Goal: Transaction & Acquisition: Purchase product/service

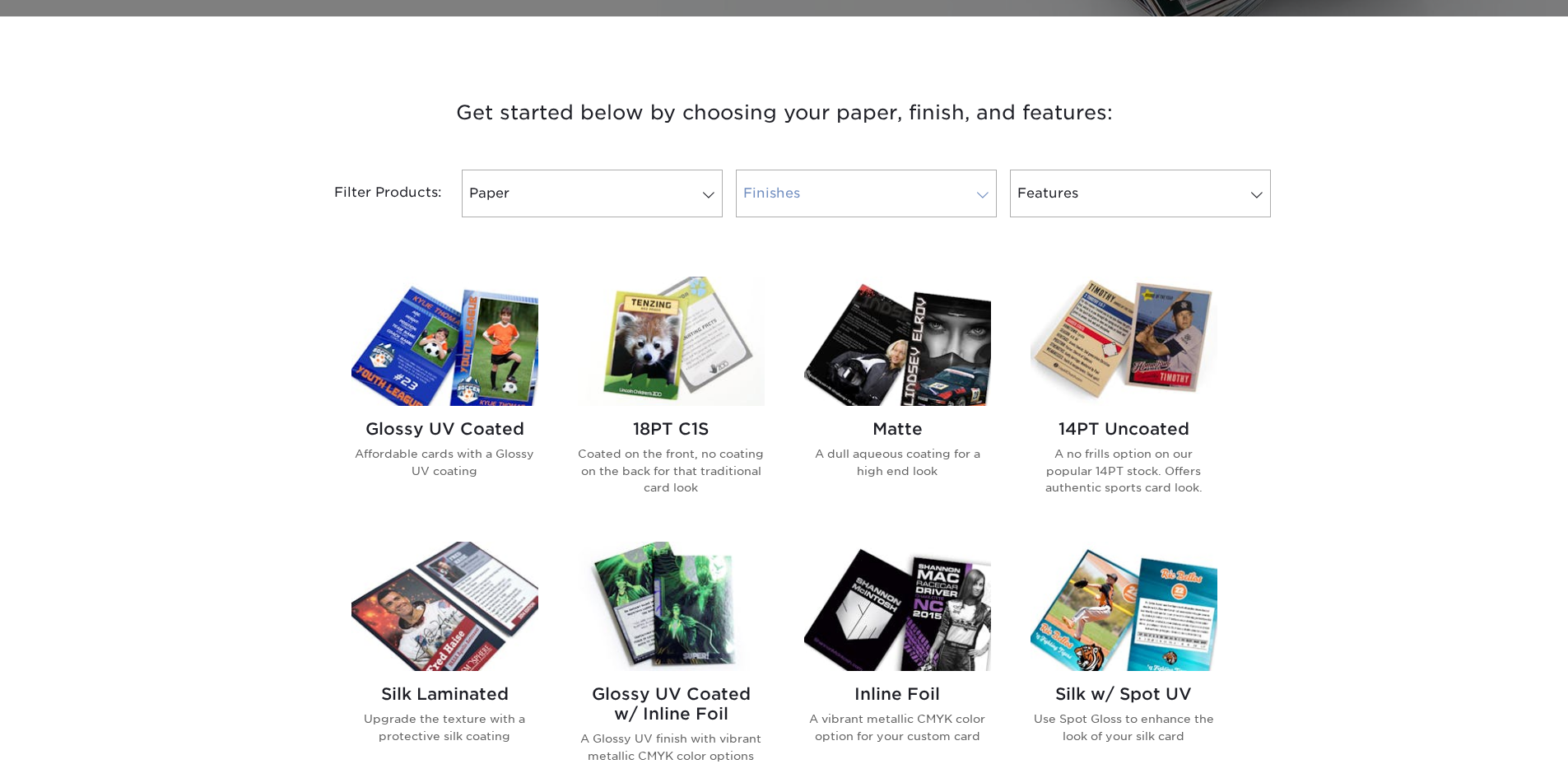
scroll to position [576, 0]
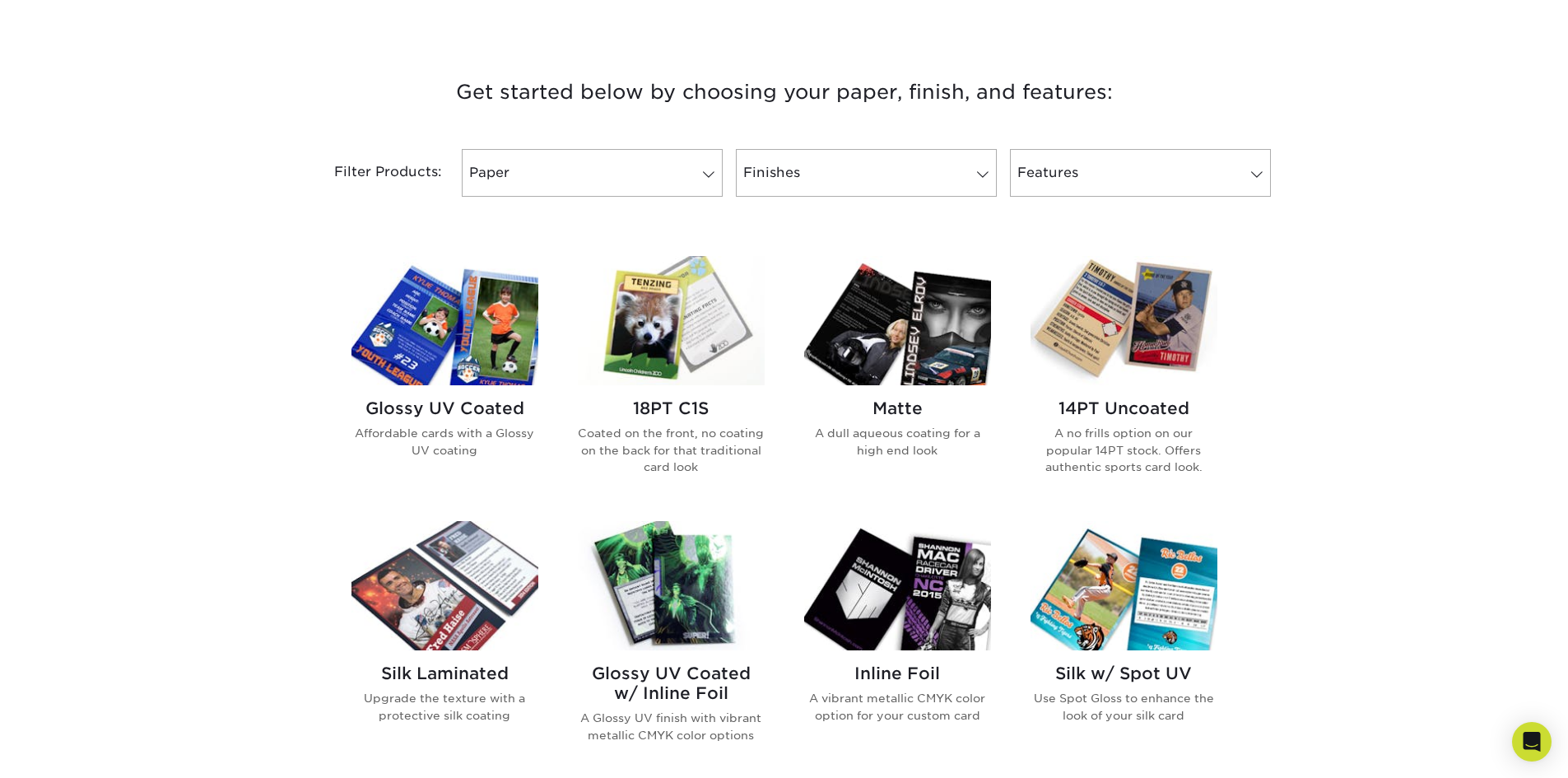
click at [1106, 400] on h2 "14PT Uncoated" at bounding box center [1124, 408] width 187 height 19
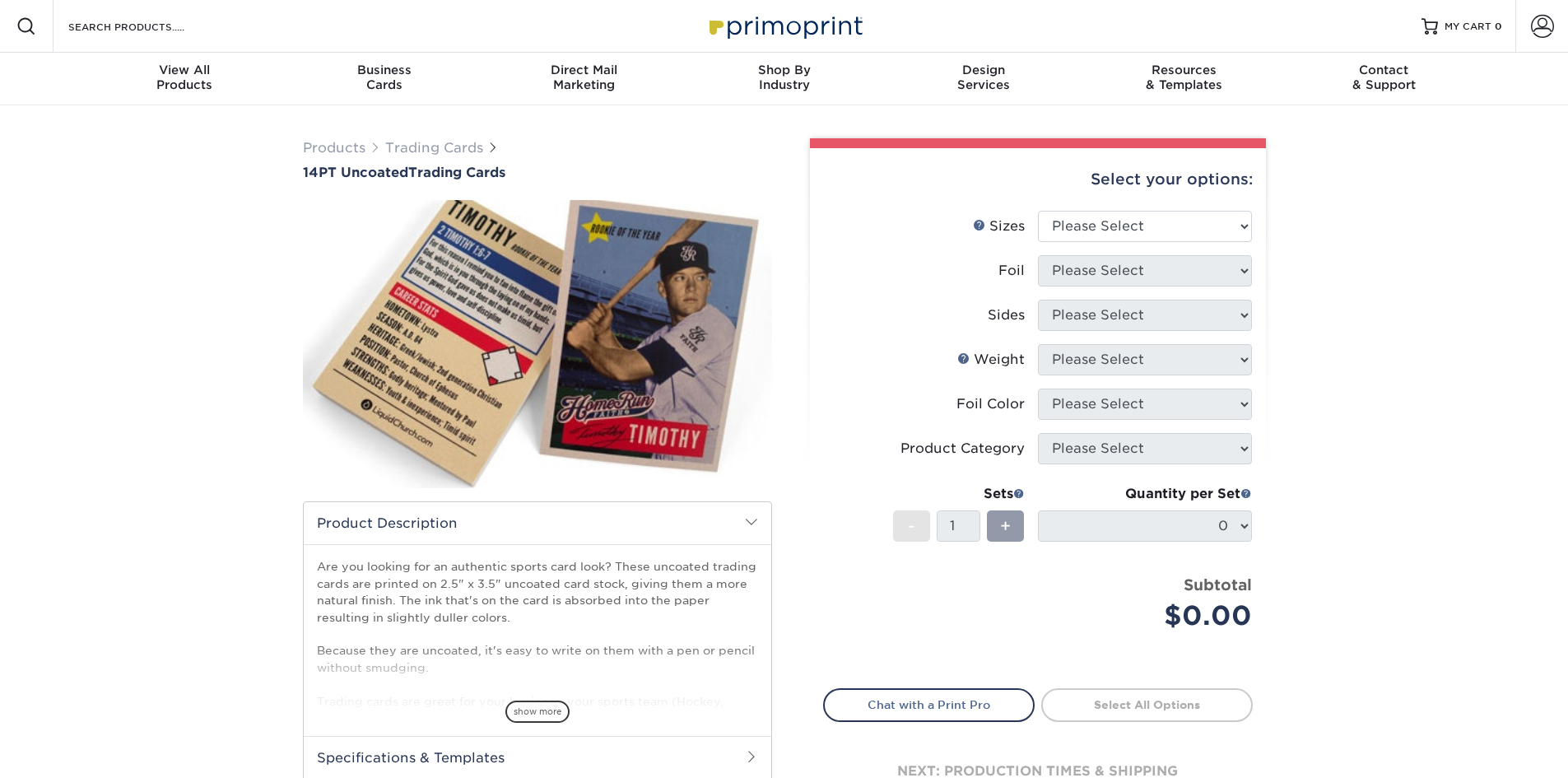
click at [1190, 243] on li "Sizes Help Sizes Please Select 2.5" x 3.5"" at bounding box center [1037, 233] width 428 height 44
click at [1189, 228] on select "Please Select 2.5" x 3.5"" at bounding box center [1145, 226] width 214 height 31
select select "2.50x3.50"
click at [1038, 211] on select "Please Select 2.5" x 3.5"" at bounding box center [1145, 226] width 214 height 31
click at [1173, 279] on select "Please Select Yes No" at bounding box center [1145, 270] width 214 height 31
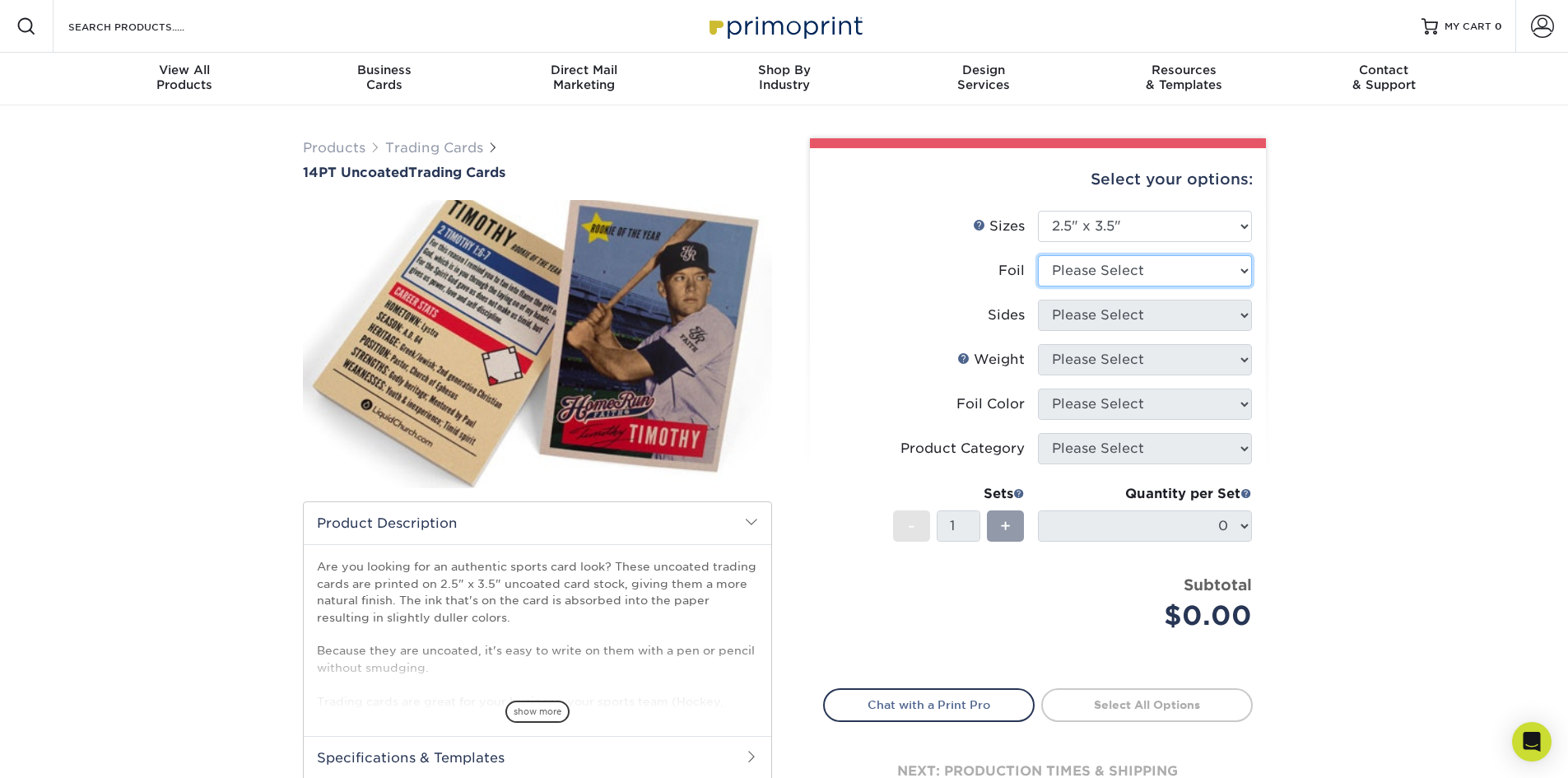
select select "1"
click at [1038, 255] on select "Please Select Yes No" at bounding box center [1145, 270] width 214 height 31
click at [1159, 318] on select "Please Select Print Both Sides - Foil Both Sides Print Both Sides - Foil Front …" at bounding box center [1145, 315] width 214 height 31
select select "34527644-b4fd-4ffb-9092-1318eefcd9d9"
click at [1038, 300] on select "Please Select Print Both Sides - Foil Both Sides Print Both Sides - Foil Front …" at bounding box center [1145, 315] width 214 height 31
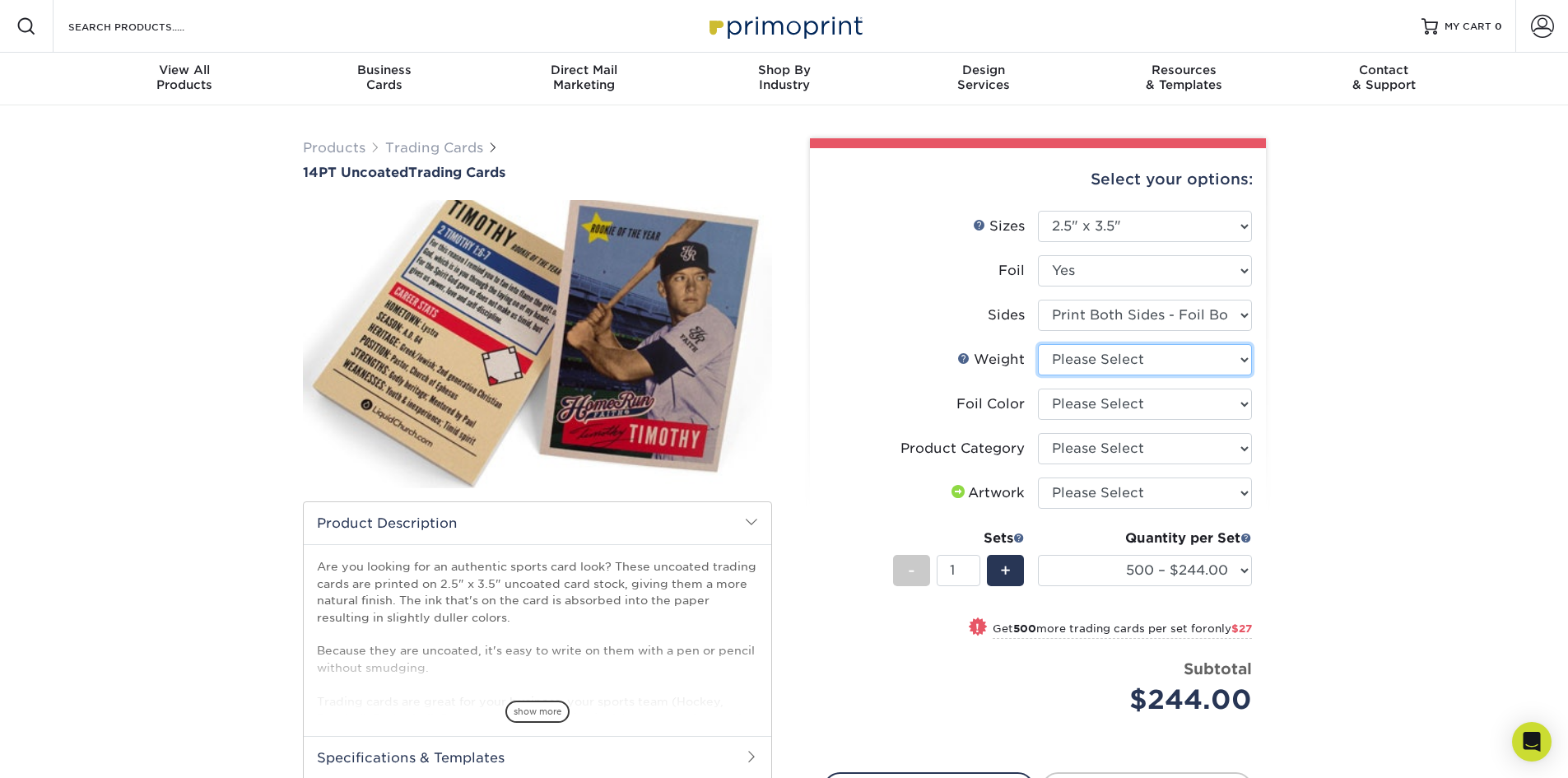
click at [1113, 361] on select "Please Select 14PT Uncoated" at bounding box center [1145, 359] width 214 height 31
select select "14PT Uncoated"
click at [1038, 344] on select "Please Select 14PT Uncoated" at bounding box center [1145, 359] width 214 height 31
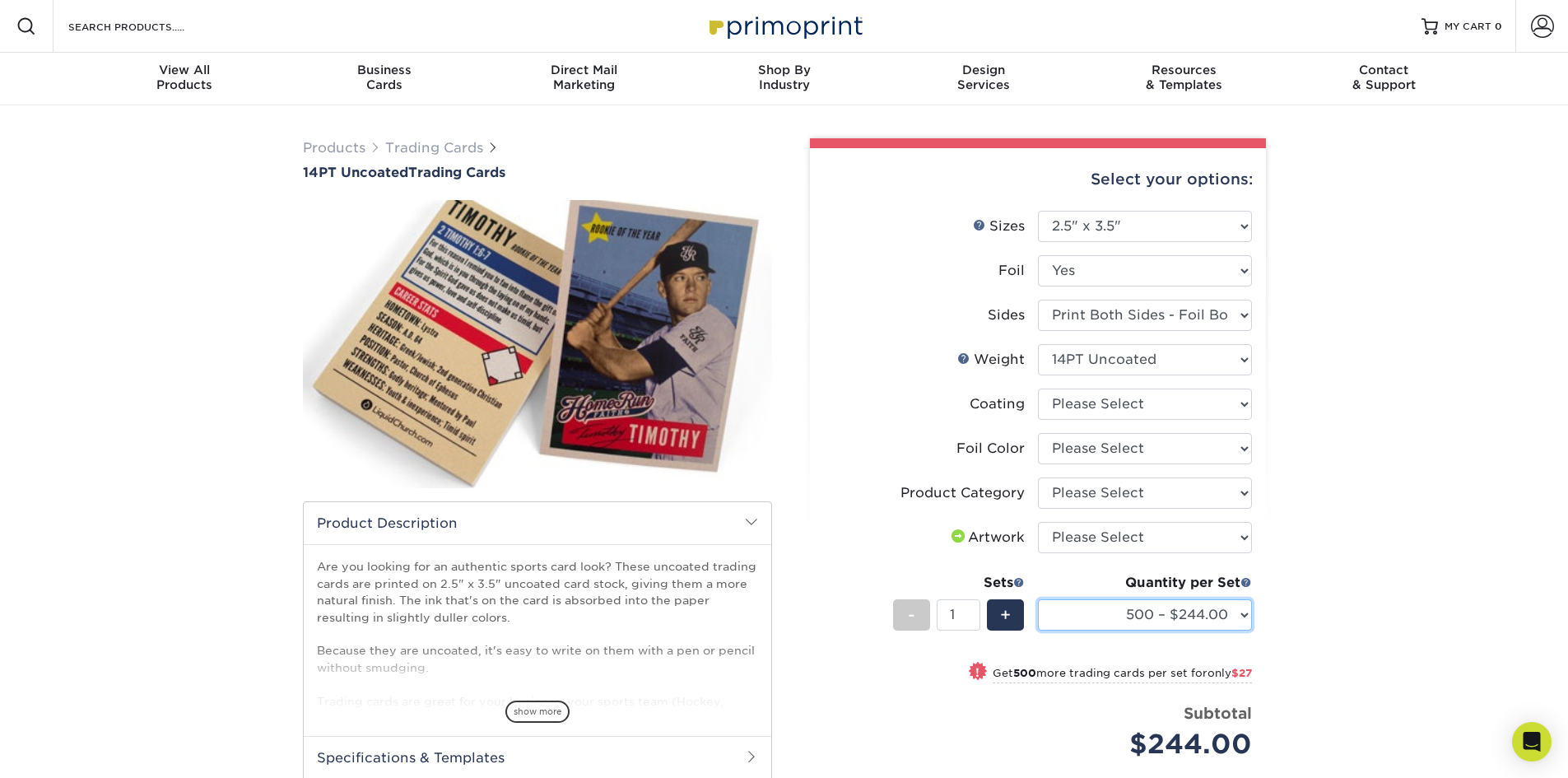
click at [1174, 616] on select "500 – $244.00 1000 – $271.00 2500 – $621.00 5000 – $1159.00" at bounding box center [1145, 615] width 214 height 31
click at [924, 573] on div "Sets" at bounding box center [959, 582] width 132 height 19
click at [1013, 613] on div "+" at bounding box center [1006, 615] width 37 height 31
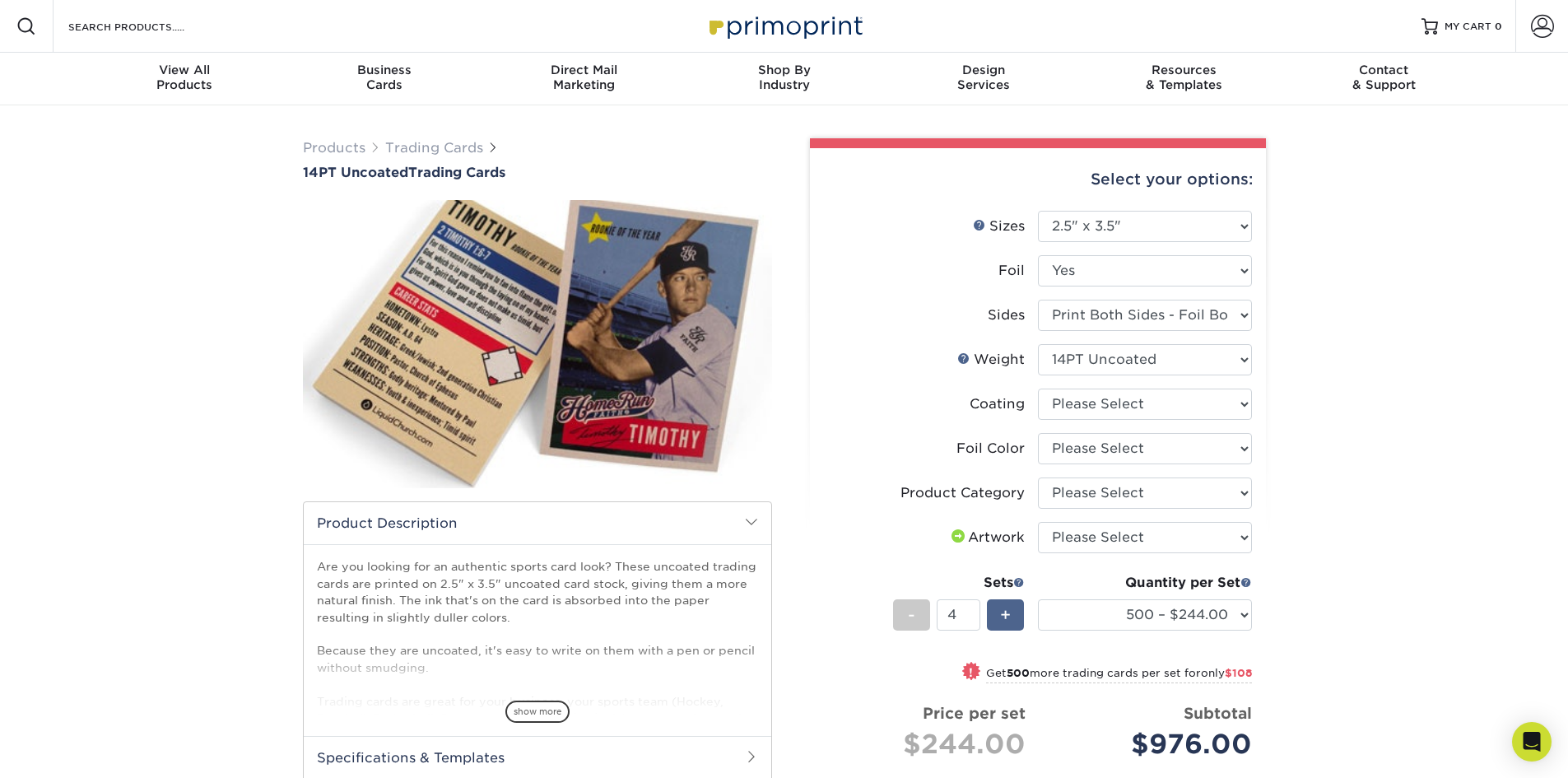
click at [1013, 613] on div "+" at bounding box center [1006, 615] width 37 height 31
click at [1009, 620] on span "+" at bounding box center [1005, 615] width 11 height 25
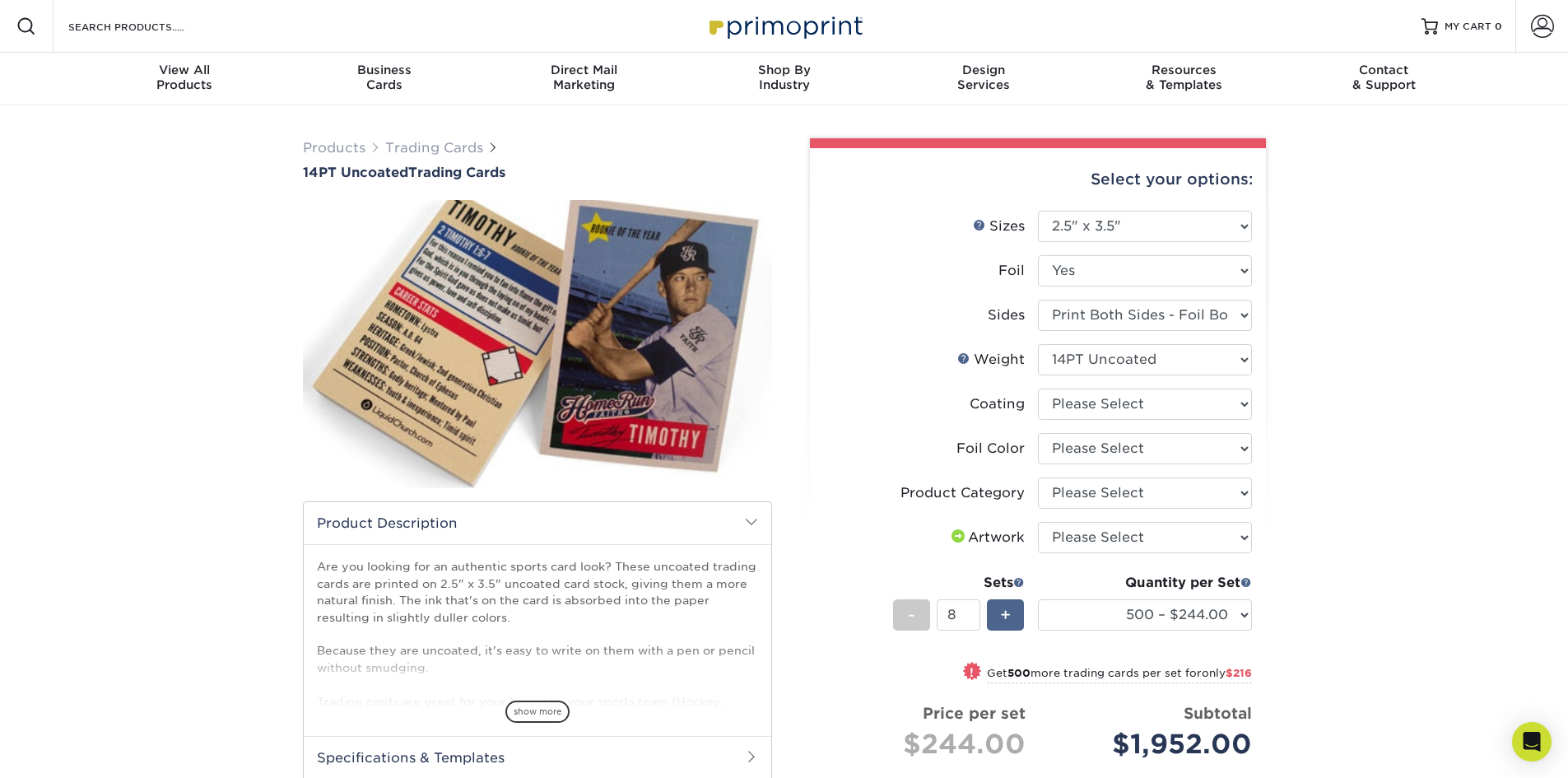
type input "9"
click at [1085, 616] on select "500 – $244.00 1000 – $271.00 2500 – $621.00 5000 – $1159.00" at bounding box center [1145, 615] width 214 height 31
click at [1389, 603] on div "Products Trading Cards 14PT Uncoated Trading Cards show more Templates" at bounding box center [784, 556] width 1568 height 902
